Goal: Find contact information: Find contact information

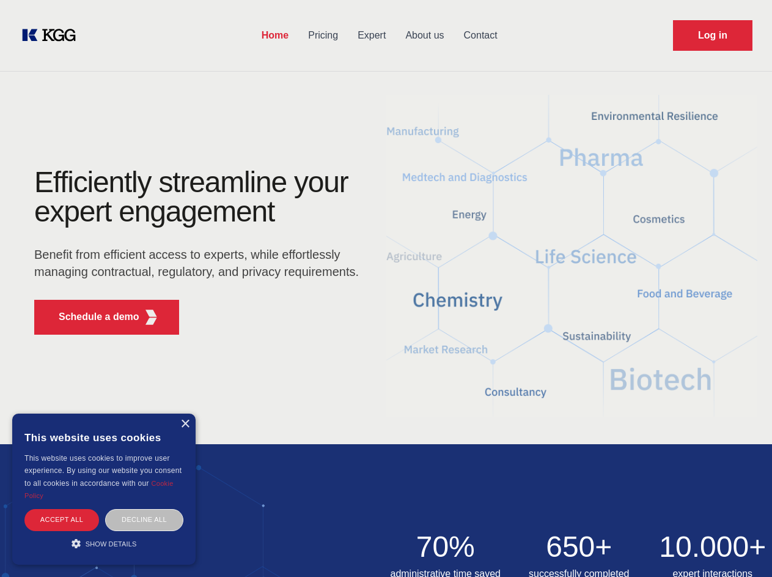
click at [386, 288] on div "Efficiently streamline your expert engagement Benefit from efficient access to …" at bounding box center [201, 256] width 372 height 177
click at [92, 317] on p "Schedule a demo" at bounding box center [99, 316] width 81 height 15
click at [185, 424] on div "× This website uses cookies This website uses cookies to improve user experienc…" at bounding box center [103, 488] width 183 height 151
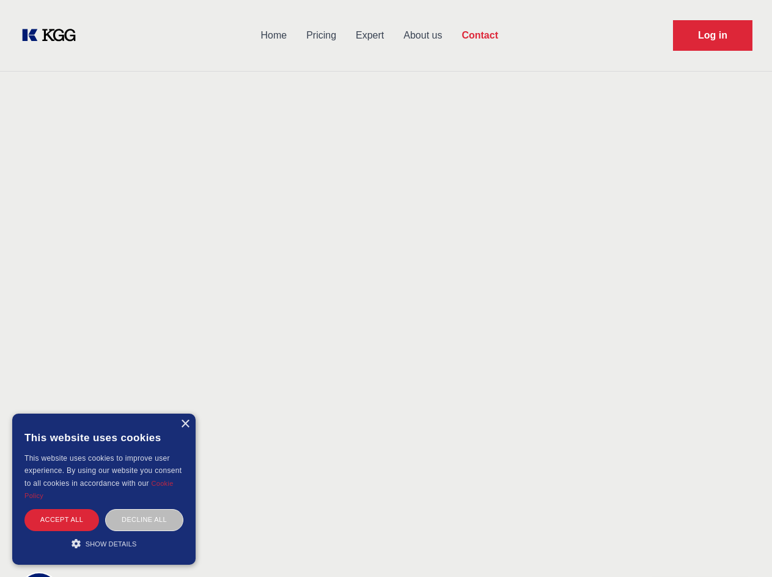
click at [62, 519] on div "Accept all" at bounding box center [61, 519] width 75 height 21
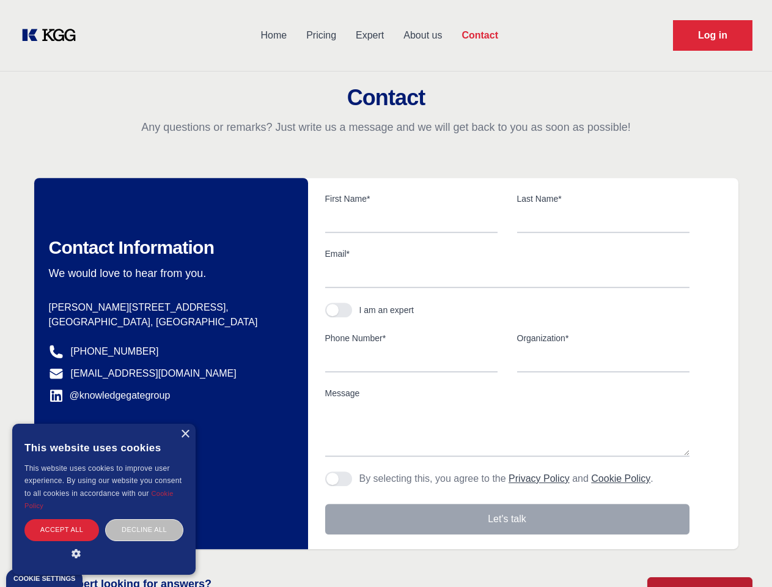
click at [144, 519] on div "Decline all" at bounding box center [144, 529] width 78 height 21
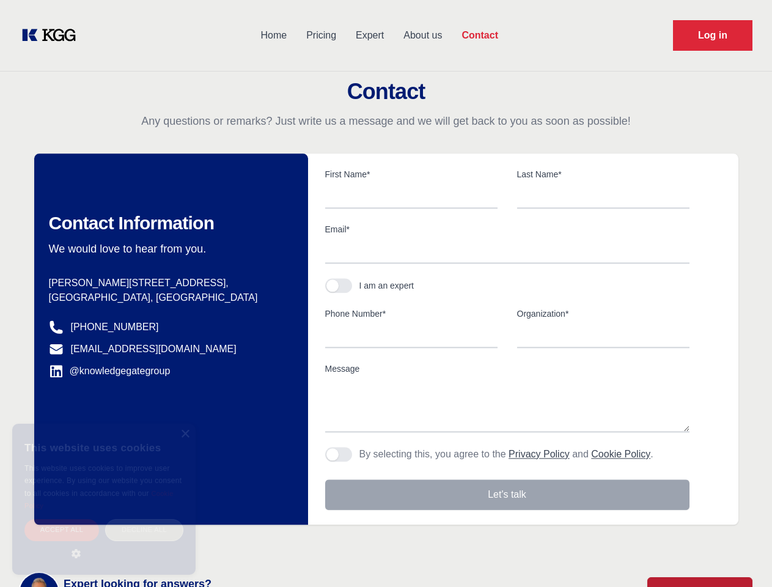
click at [104, 543] on main "Contact Any questions or remarks? Just write us a message and we will get back …" at bounding box center [386, 318] width 772 height 636
